Goal: Answer question/provide support

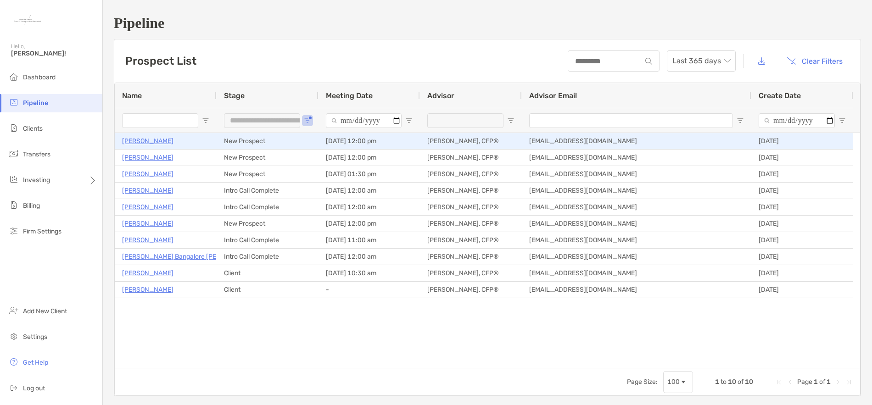
click at [144, 140] on p "[PERSON_NAME]" at bounding box center [147, 140] width 51 height 11
click at [154, 142] on p "[PERSON_NAME]" at bounding box center [147, 140] width 51 height 11
click at [147, 140] on p "[PERSON_NAME]" at bounding box center [147, 140] width 51 height 11
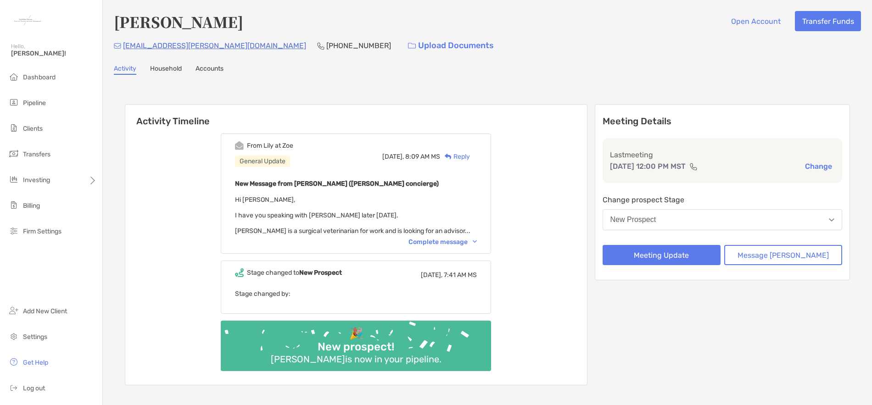
click at [444, 241] on div "Complete message" at bounding box center [443, 242] width 68 height 8
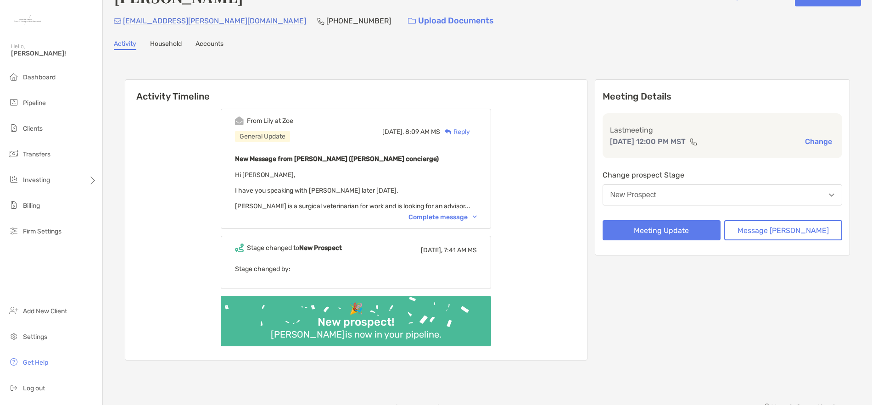
scroll to position [46, 0]
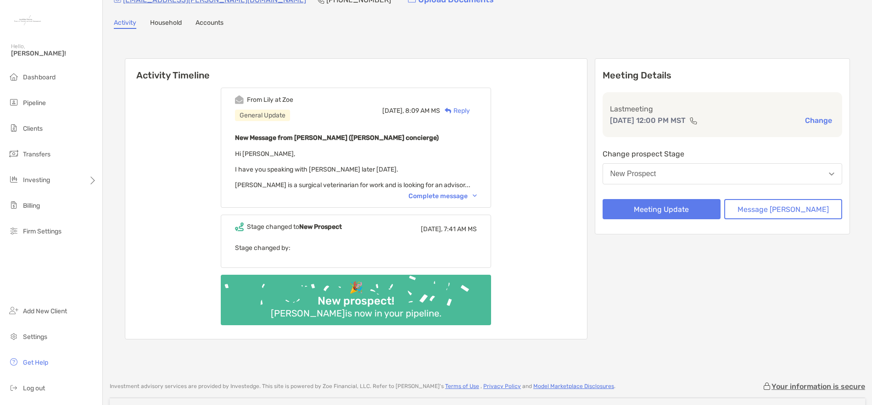
click at [462, 197] on div "Complete message" at bounding box center [443, 196] width 68 height 8
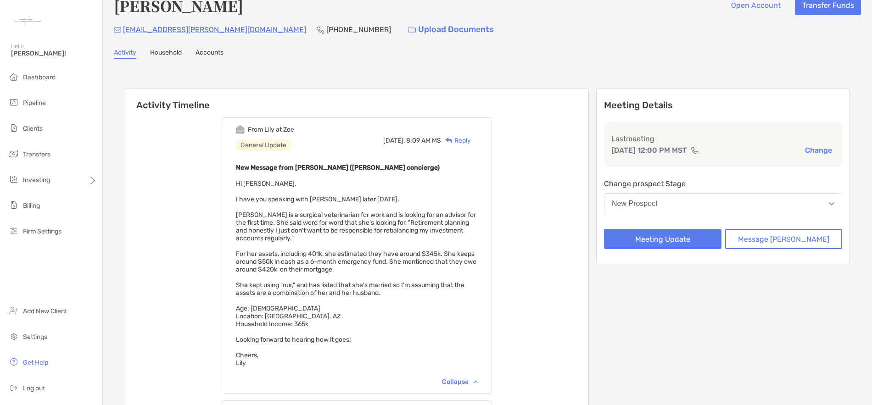
scroll to position [0, 0]
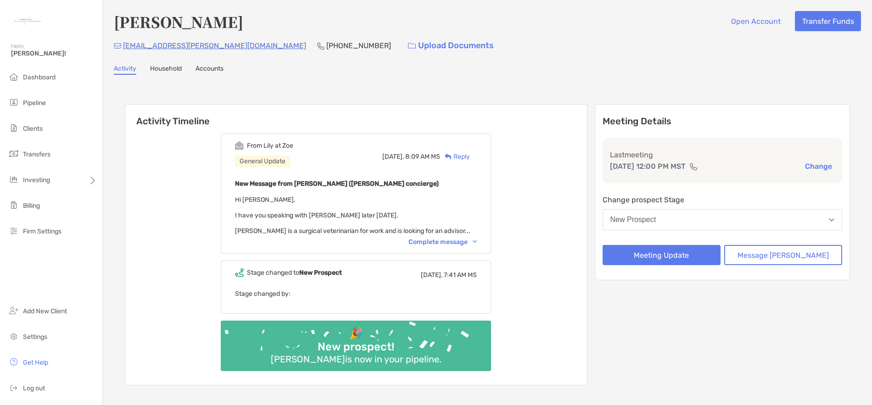
drag, startPoint x: 461, startPoint y: 240, endPoint x: 479, endPoint y: 241, distance: 17.9
click at [461, 241] on div "Complete message" at bounding box center [443, 242] width 68 height 8
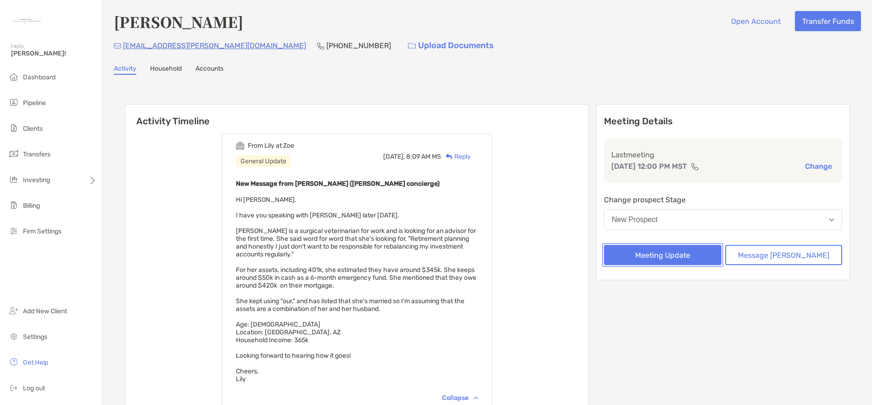
click at [677, 256] on button "Meeting Update" at bounding box center [663, 255] width 118 height 20
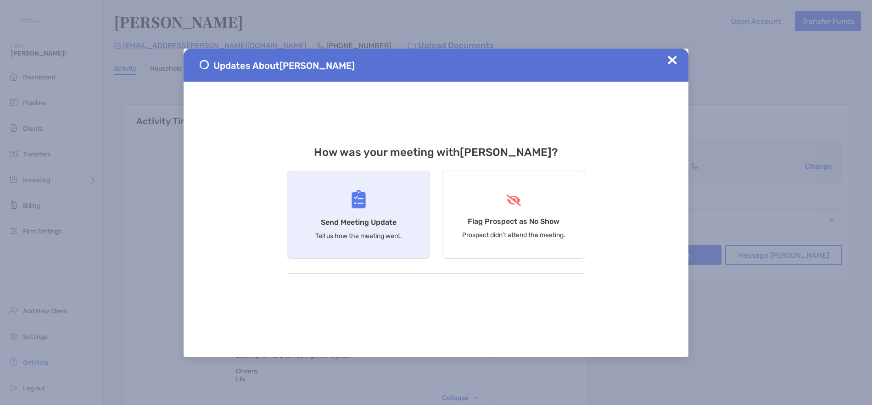
click at [372, 228] on div "Send Meeting Update Tell us how the meeting went." at bounding box center [358, 215] width 143 height 88
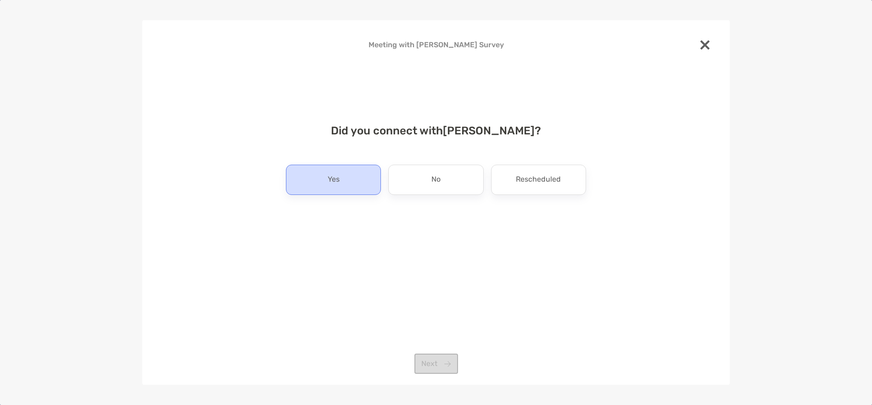
click at [349, 180] on div "Yes" at bounding box center [333, 180] width 95 height 30
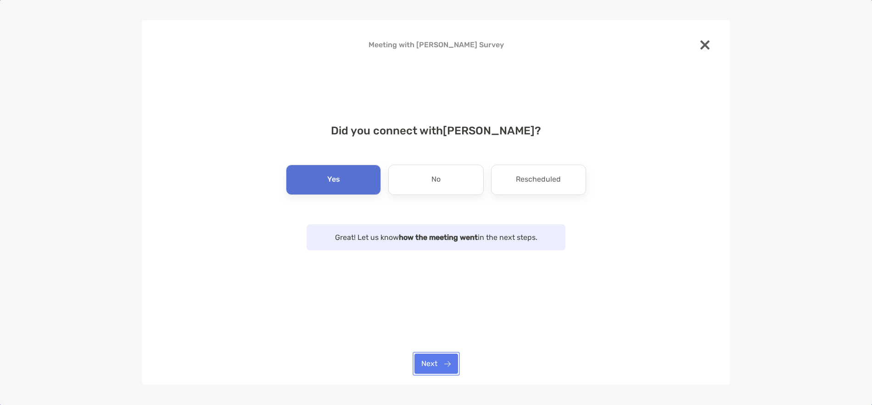
click at [444, 364] on button "Next" at bounding box center [436, 364] width 44 height 20
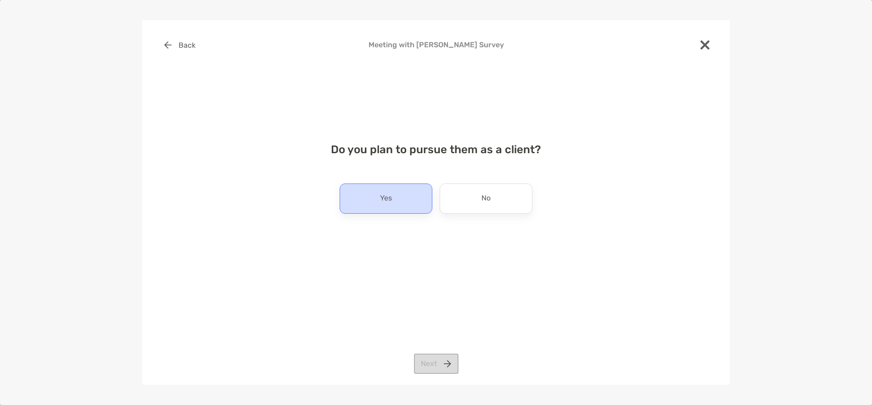
click at [375, 196] on div "Yes" at bounding box center [386, 199] width 93 height 30
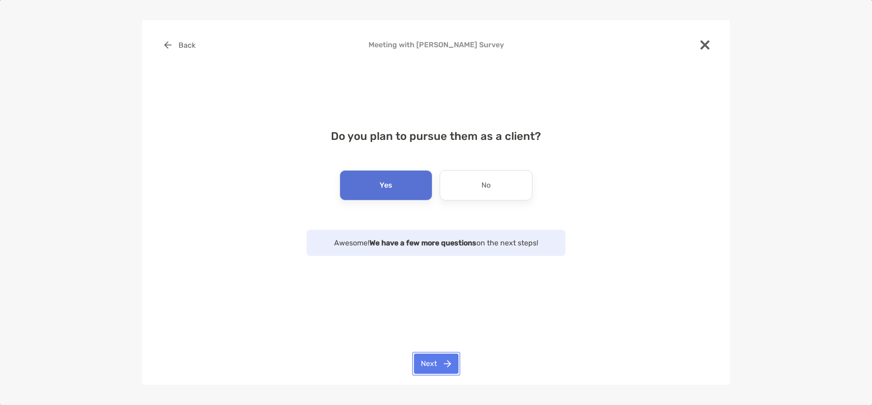
click at [436, 365] on button "Next" at bounding box center [436, 364] width 45 height 20
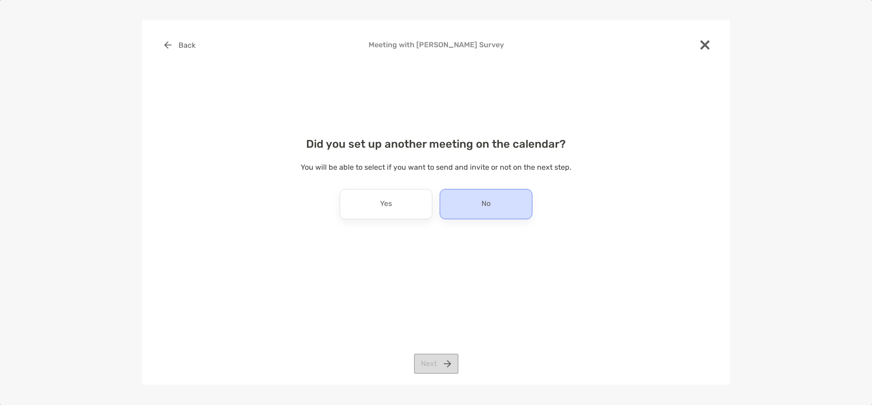
click at [477, 206] on div "No" at bounding box center [486, 204] width 93 height 30
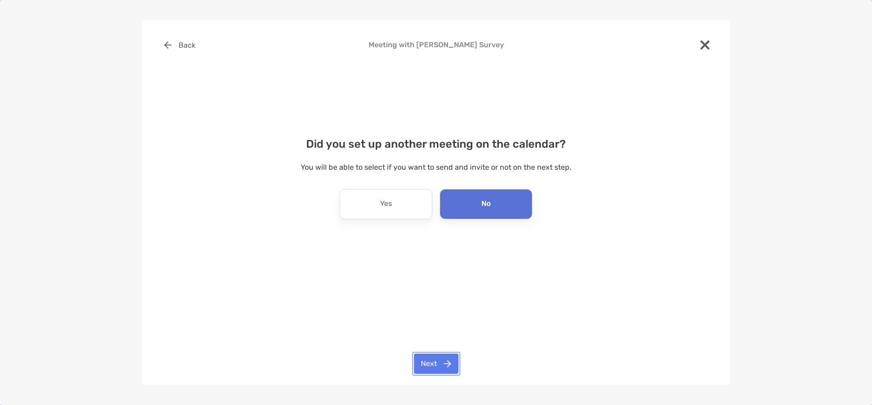
drag, startPoint x: 437, startPoint y: 364, endPoint x: 522, endPoint y: 341, distance: 88.1
click at [437, 363] on button "Next" at bounding box center [436, 364] width 45 height 20
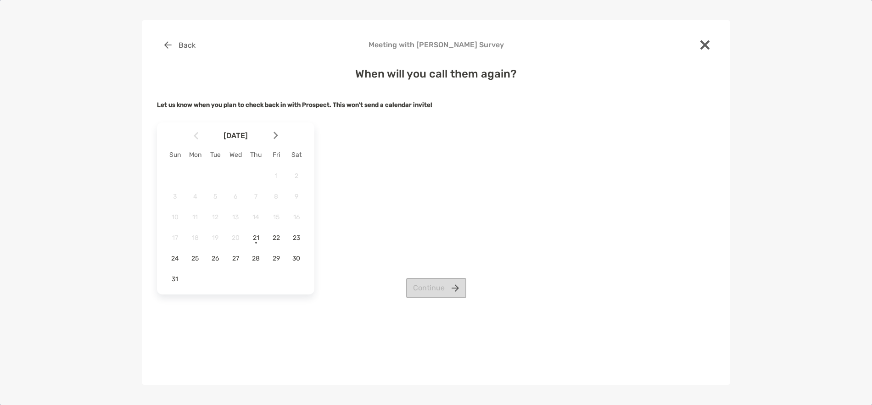
click at [274, 136] on img at bounding box center [276, 136] width 5 height 8
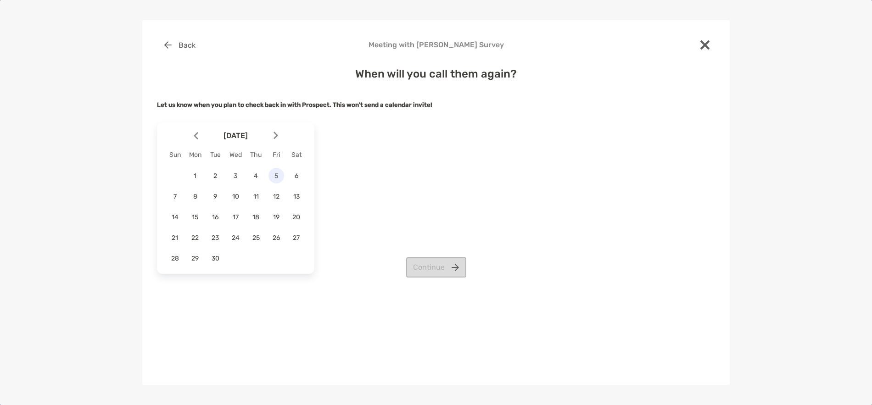
click at [275, 174] on span "5" at bounding box center [277, 176] width 16 height 8
click at [437, 261] on button "Continue" at bounding box center [436, 268] width 60 height 20
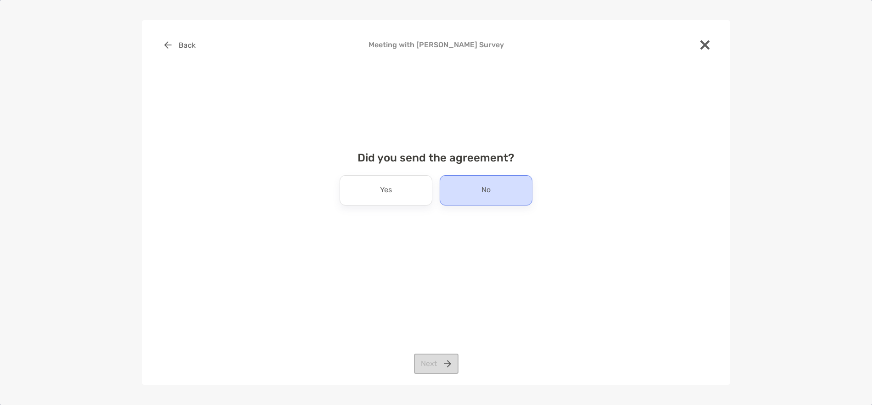
click at [489, 193] on p "No" at bounding box center [485, 190] width 9 height 15
drag, startPoint x: 437, startPoint y: 367, endPoint x: 443, endPoint y: 365, distance: 6.0
click at [435, 366] on button "Next" at bounding box center [436, 364] width 45 height 20
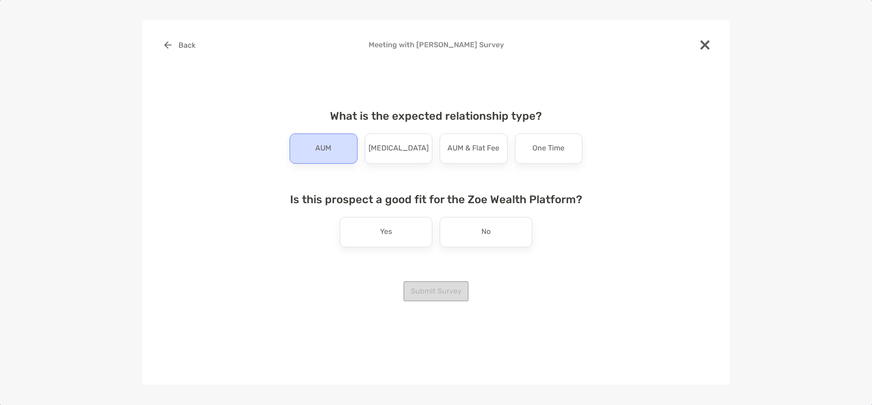
click at [325, 146] on p "AUM" at bounding box center [323, 148] width 16 height 15
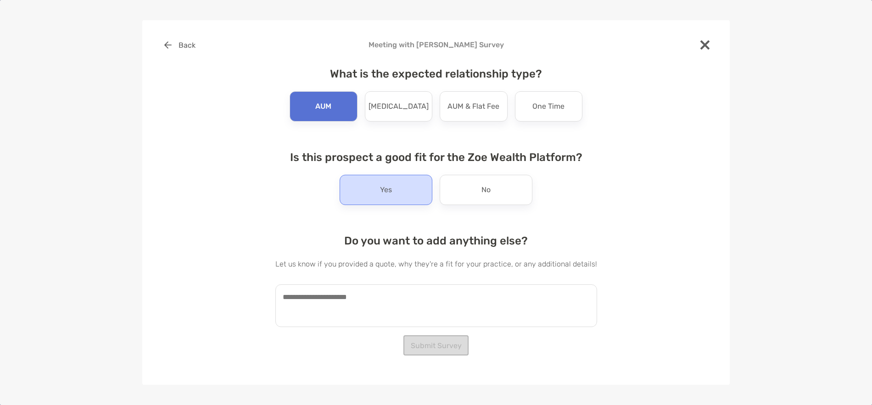
click at [408, 188] on div "Yes" at bounding box center [386, 190] width 93 height 30
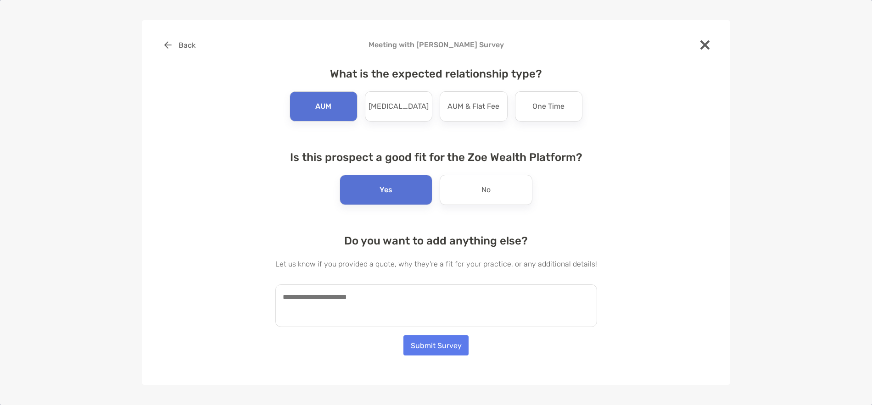
drag, startPoint x: 425, startPoint y: 300, endPoint x: 433, endPoint y: 301, distance: 8.3
click at [425, 300] on textarea at bounding box center [436, 306] width 322 height 43
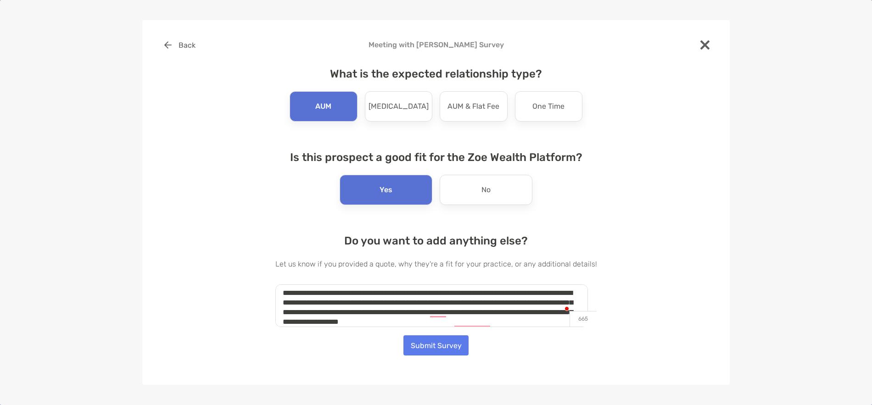
scroll to position [15, 0]
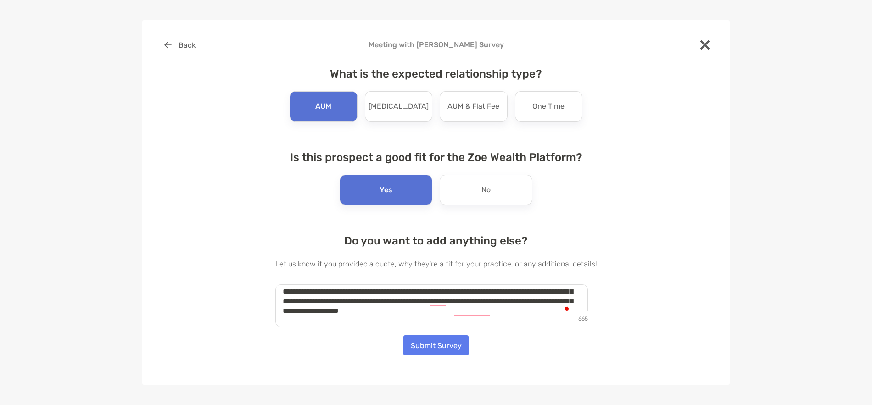
type textarea "**********"
click at [445, 345] on button "Submit Survey" at bounding box center [435, 346] width 65 height 20
